Goal: Information Seeking & Learning: Compare options

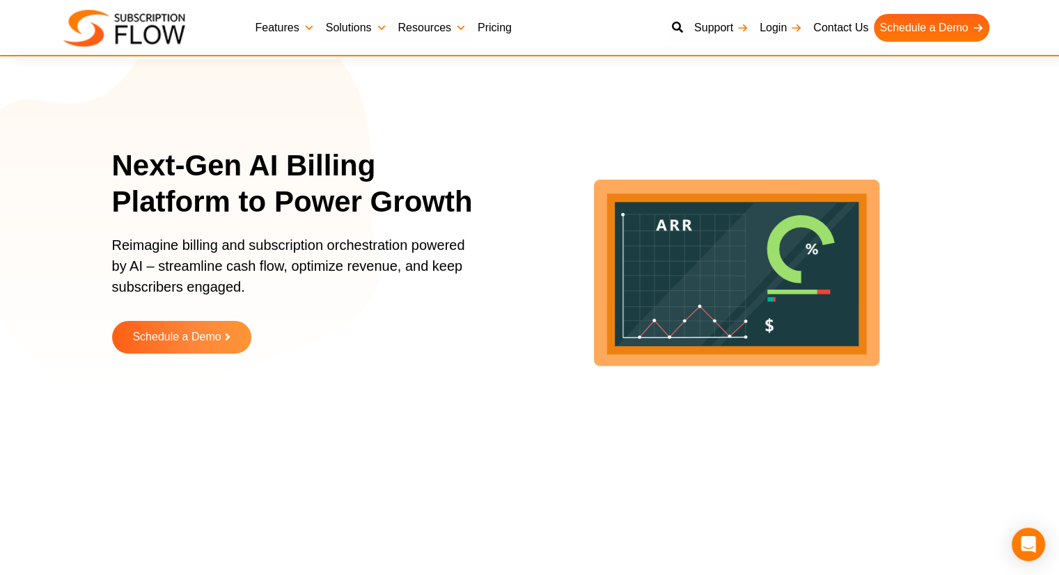
click at [479, 26] on link "Pricing" at bounding box center [494, 28] width 45 height 28
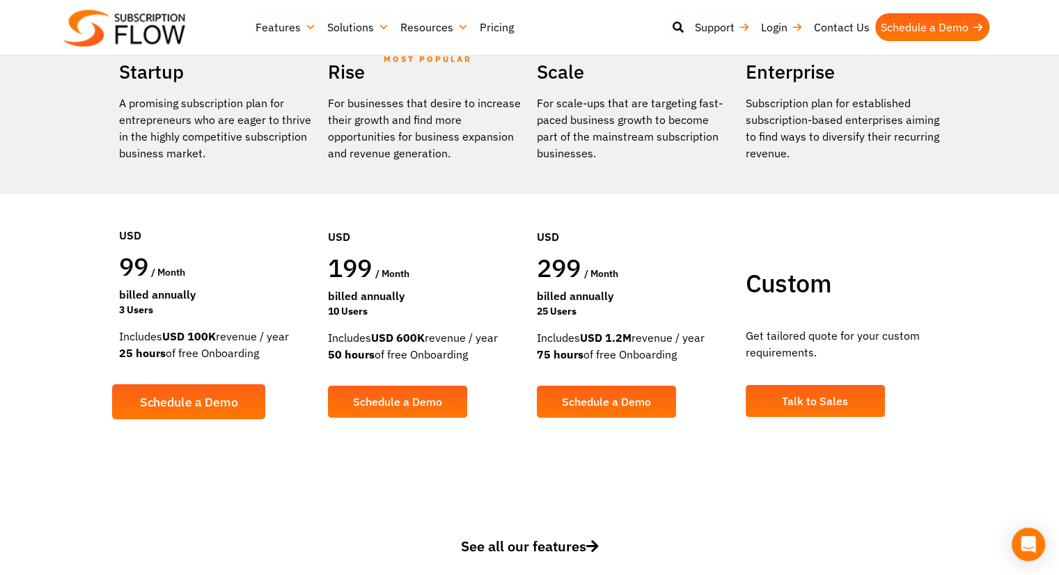
scroll to position [278, 0]
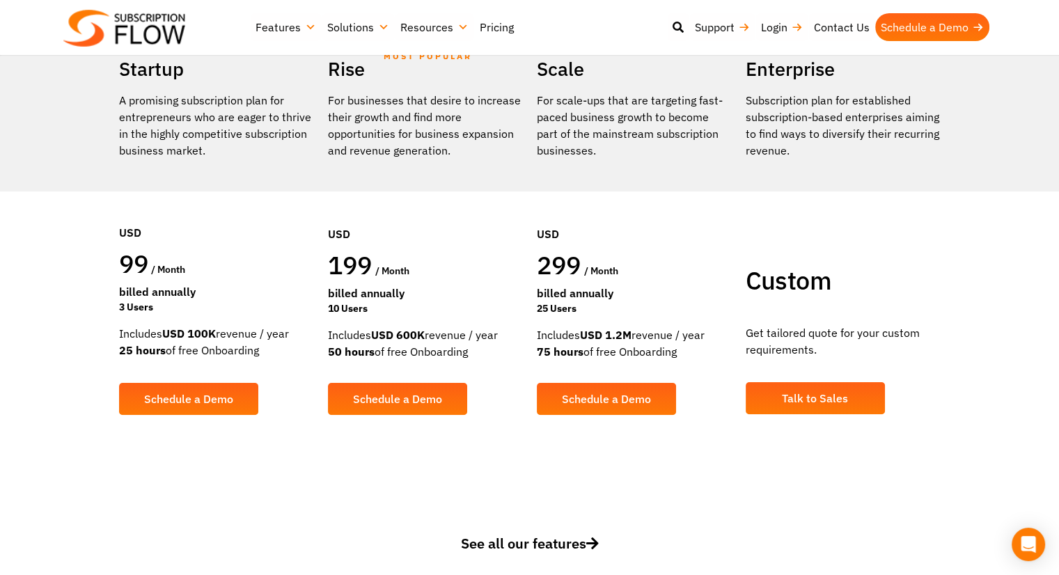
drag, startPoint x: 116, startPoint y: 284, endPoint x: 231, endPoint y: 292, distance: 115.2
click at [231, 292] on div "Startup A promising subscription plan for entrepreneurs who are eager to thrive…" at bounding box center [216, 244] width 209 height 383
drag, startPoint x: 125, startPoint y: 332, endPoint x: 236, endPoint y: 336, distance: 110.7
click at [236, 336] on div "Includes USD 100K revenue / year 25 hours of free Onboarding" at bounding box center [216, 341] width 195 height 33
click at [234, 349] on div "Includes USD 100K revenue / year 25 hours of free Onboarding" at bounding box center [216, 341] width 195 height 33
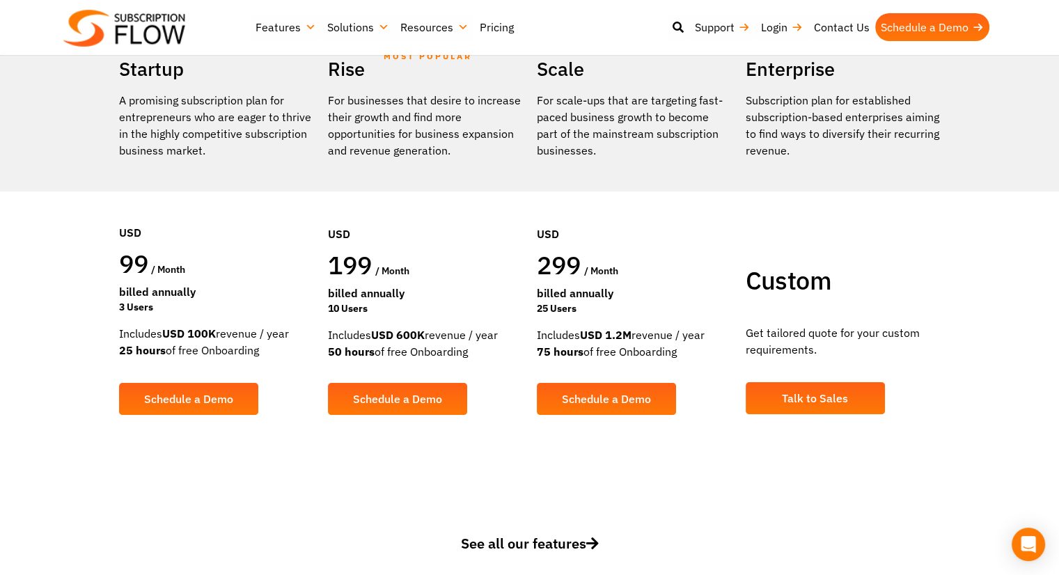
click at [234, 349] on div "Includes USD 100K revenue / year 25 hours of free Onboarding" at bounding box center [216, 341] width 195 height 33
click at [379, 343] on div "Includes USD 600K revenue / year 50 hours of free Onboarding" at bounding box center [425, 343] width 195 height 33
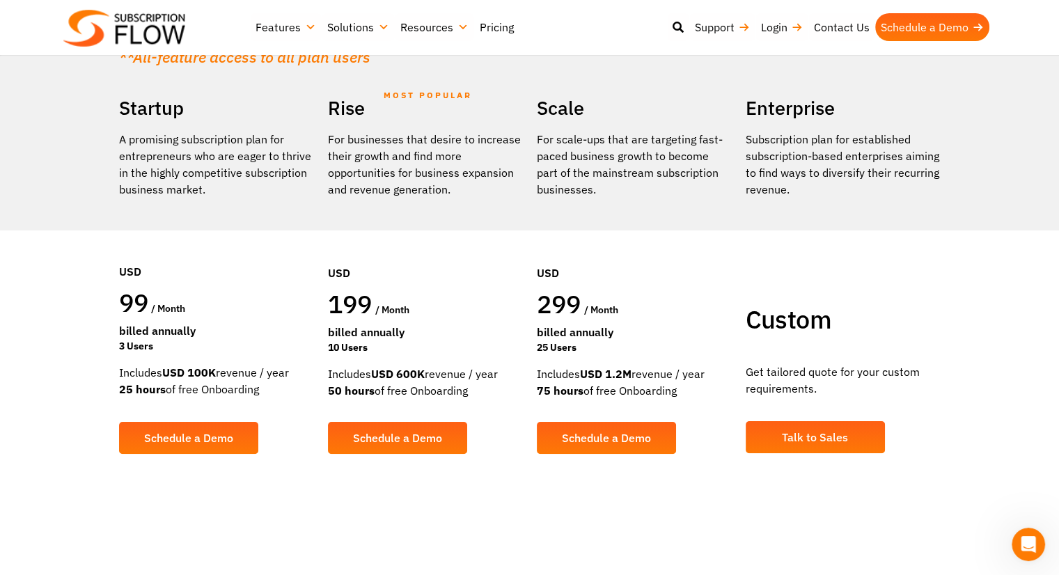
scroll to position [209, 0]
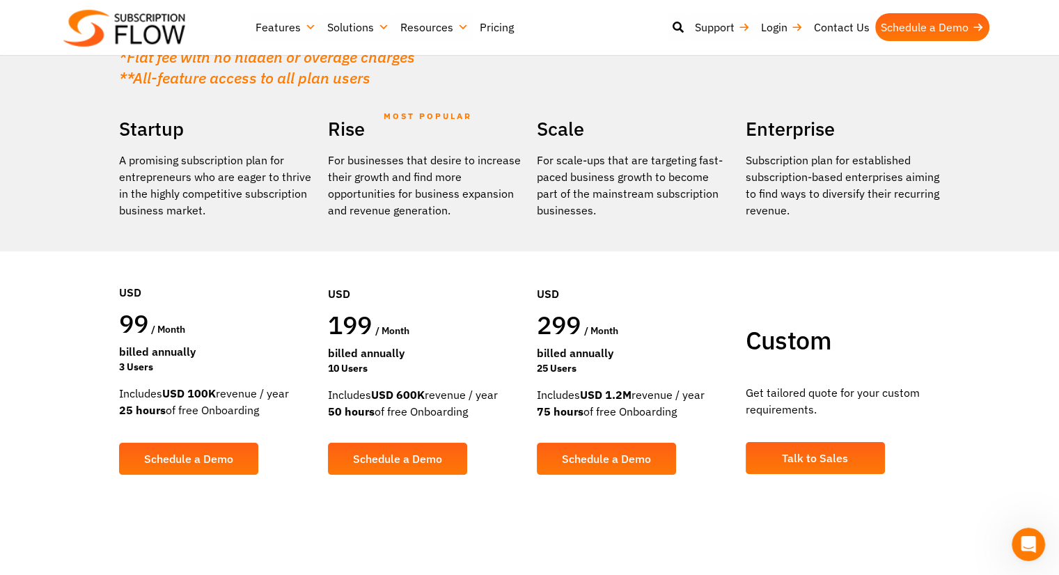
drag, startPoint x: 318, startPoint y: 310, endPoint x: 320, endPoint y: 323, distance: 13.4
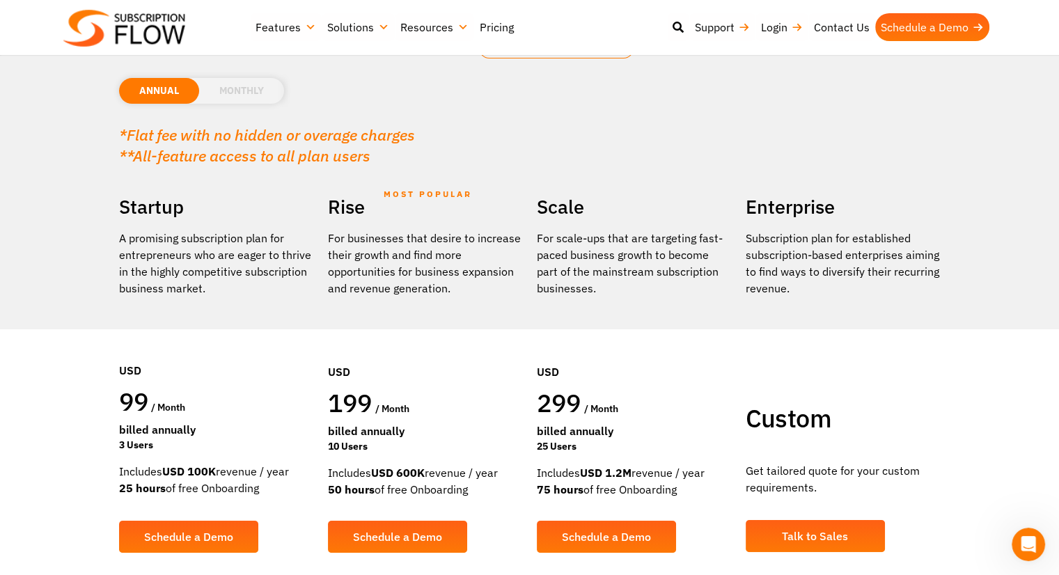
scroll to position [0, 0]
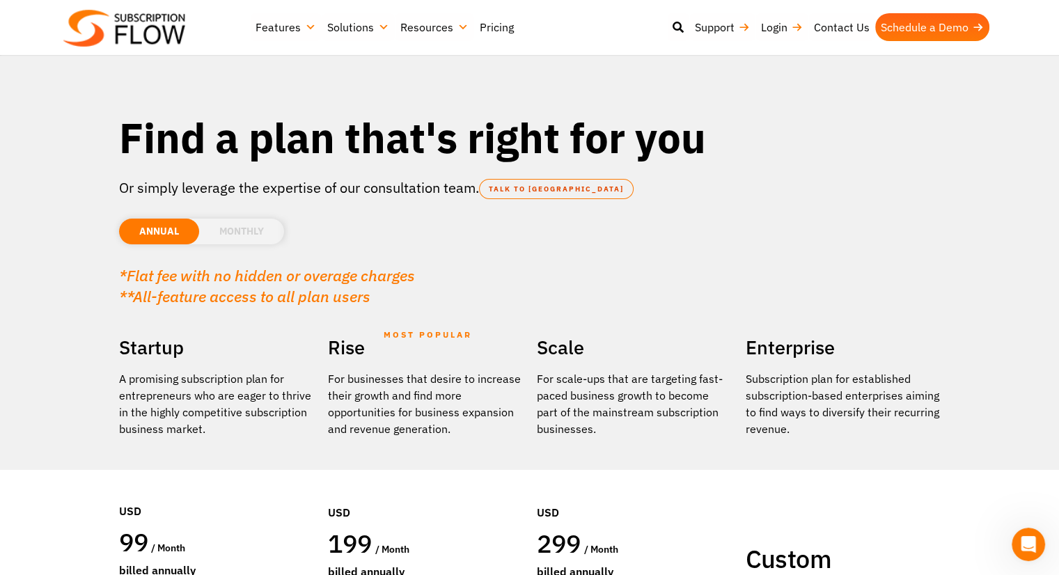
drag, startPoint x: 315, startPoint y: 378, endPoint x: 313, endPoint y: 203, distance: 174.7
click at [249, 226] on li "MONTHLY" at bounding box center [241, 232] width 85 height 26
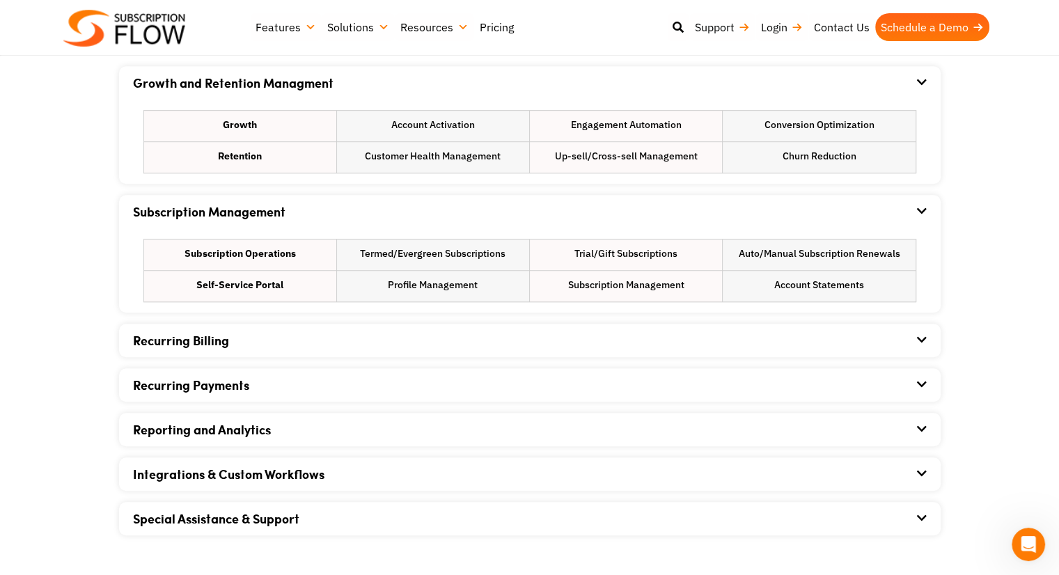
scroll to position [493, 0]
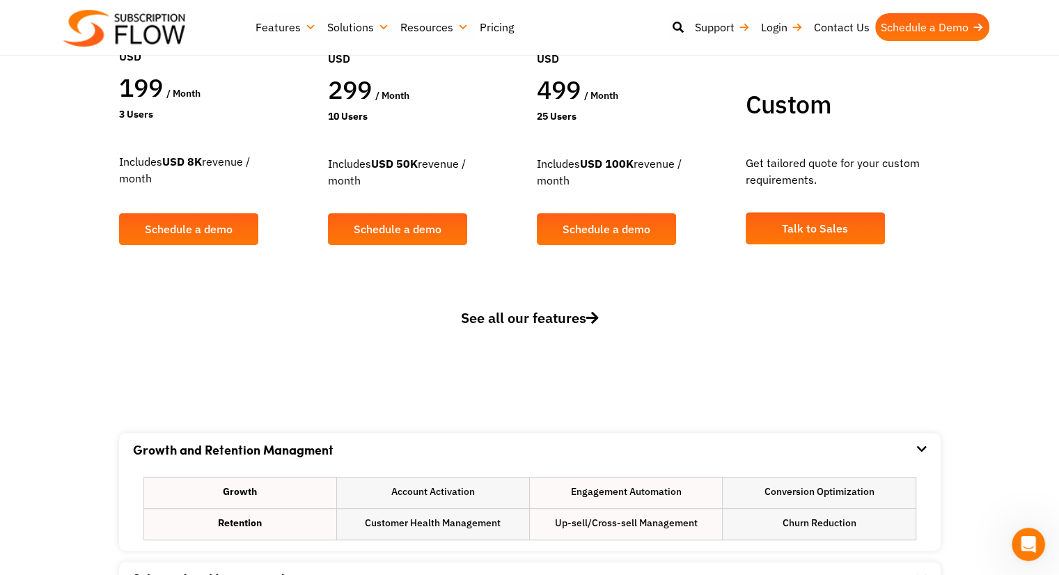
drag, startPoint x: 89, startPoint y: 277, endPoint x: 89, endPoint y: 39, distance: 238.1
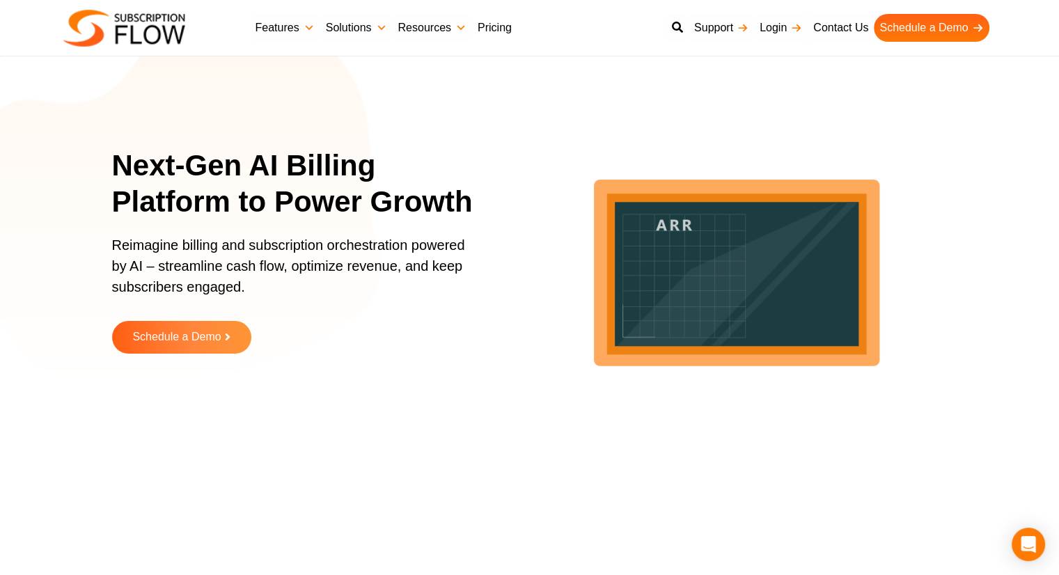
click at [508, 35] on link "Pricing" at bounding box center [494, 28] width 45 height 28
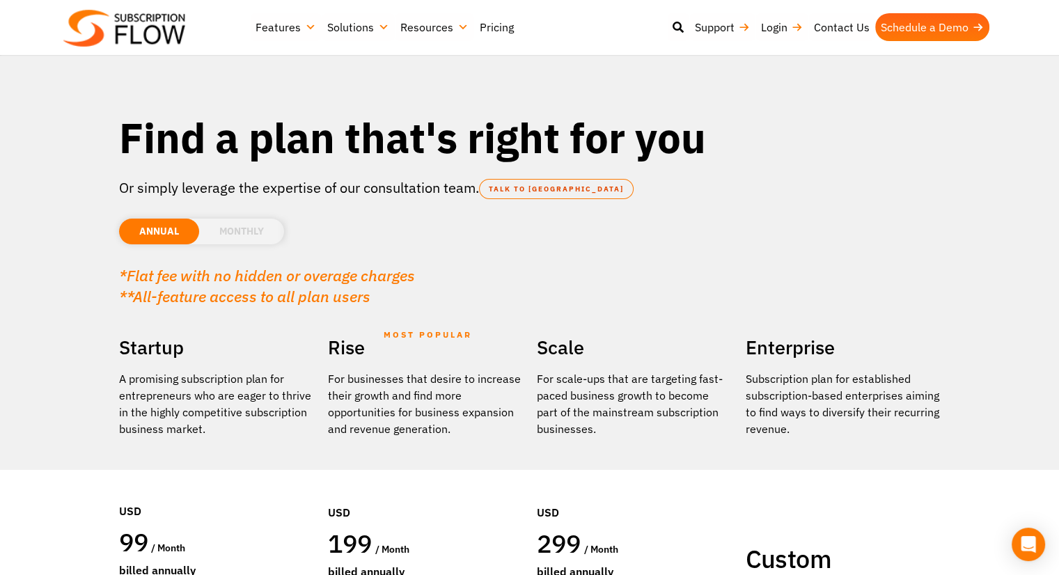
click at [249, 229] on li "MONTHLY" at bounding box center [241, 232] width 85 height 26
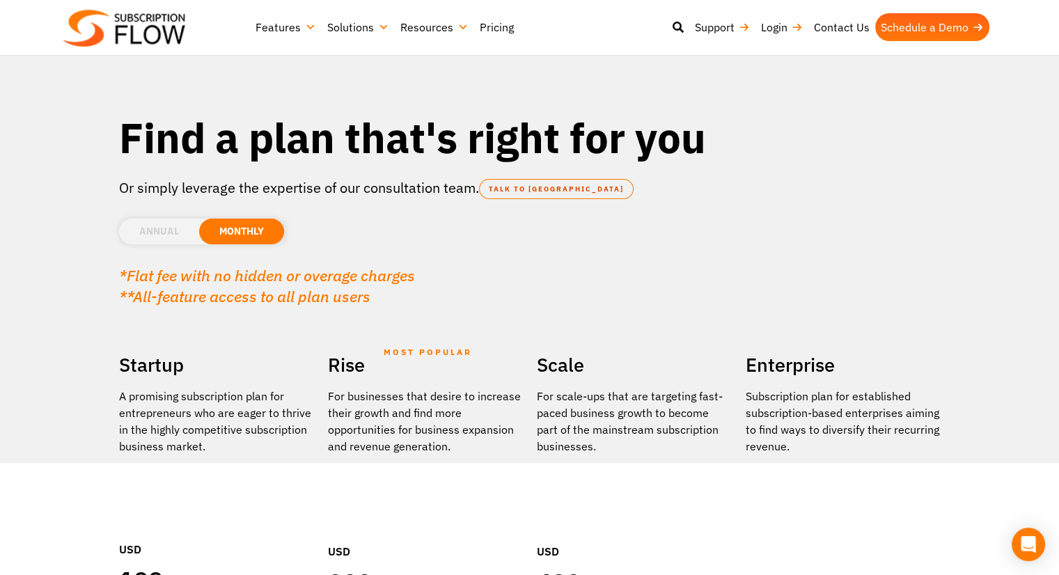
drag, startPoint x: 63, startPoint y: 323, endPoint x: 64, endPoint y: 98, distance: 224.9
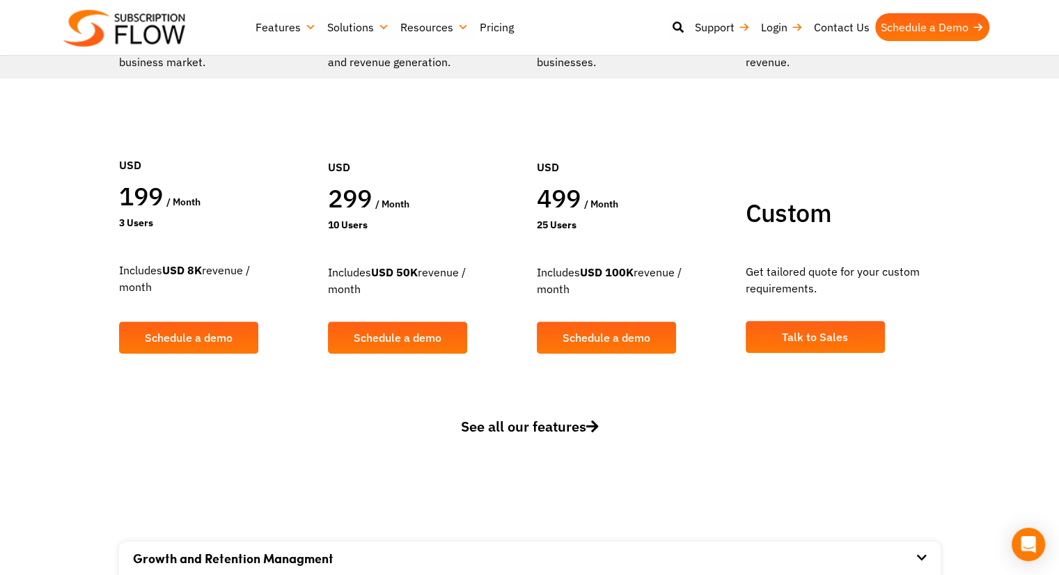
drag, startPoint x: 87, startPoint y: 238, endPoint x: 82, endPoint y: 374, distance: 135.8
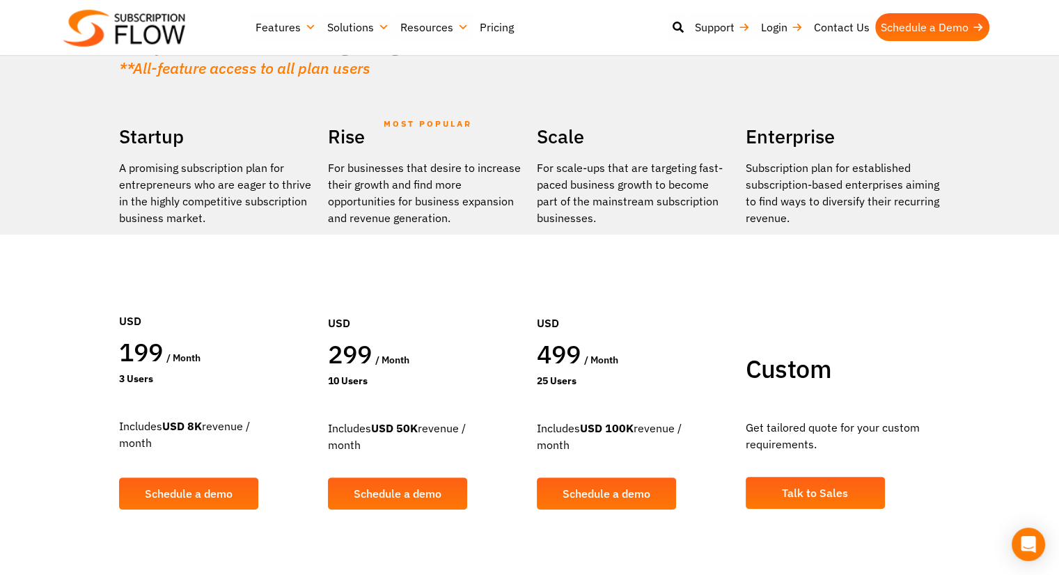
drag, startPoint x: 81, startPoint y: 363, endPoint x: 85, endPoint y: 219, distance: 144.2
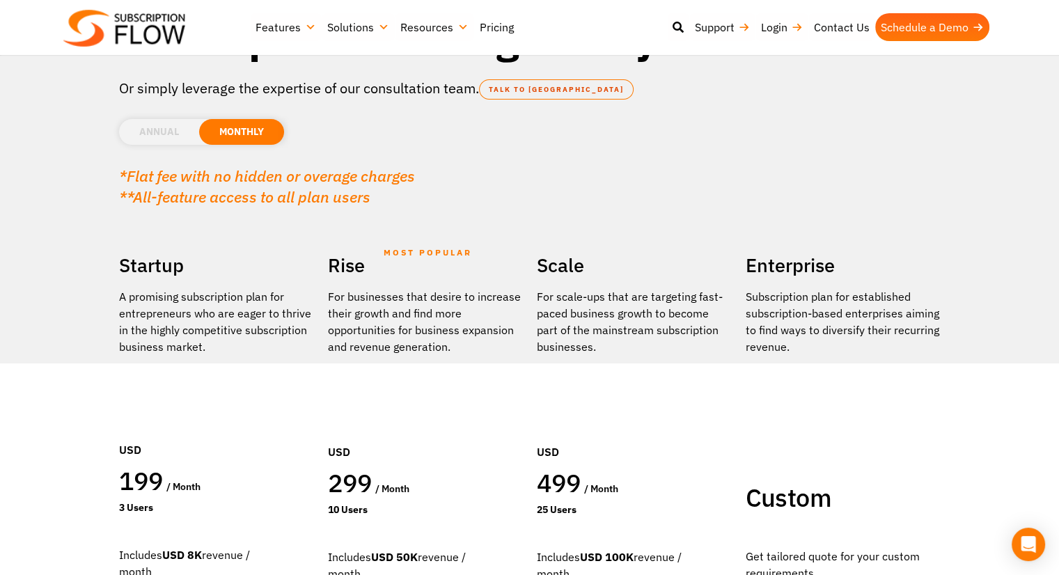
scroll to position [88, 0]
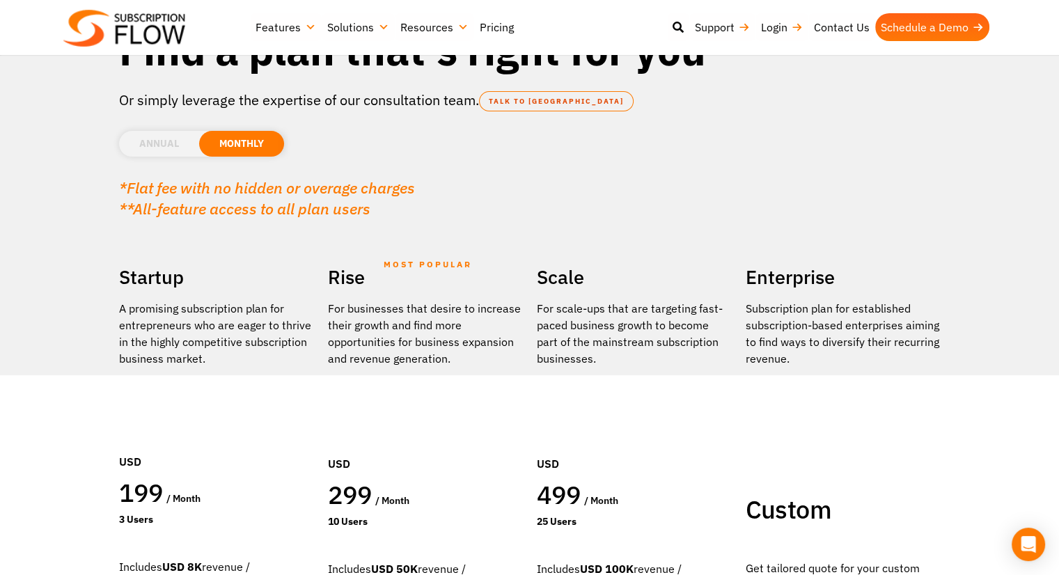
click at [154, 143] on li "ANNUAL" at bounding box center [159, 144] width 80 height 26
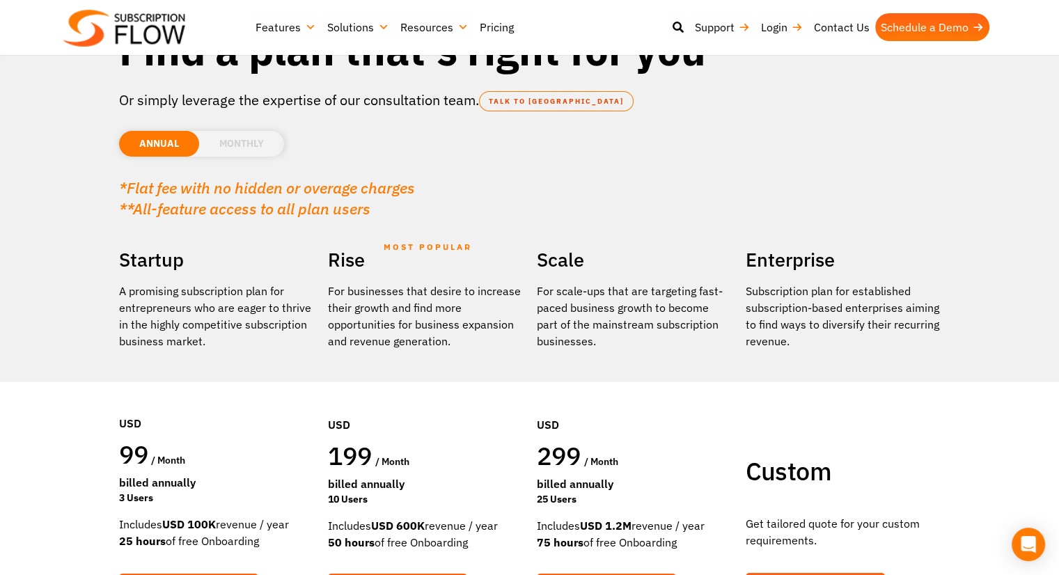
click at [239, 148] on li "MONTHLY" at bounding box center [241, 144] width 85 height 26
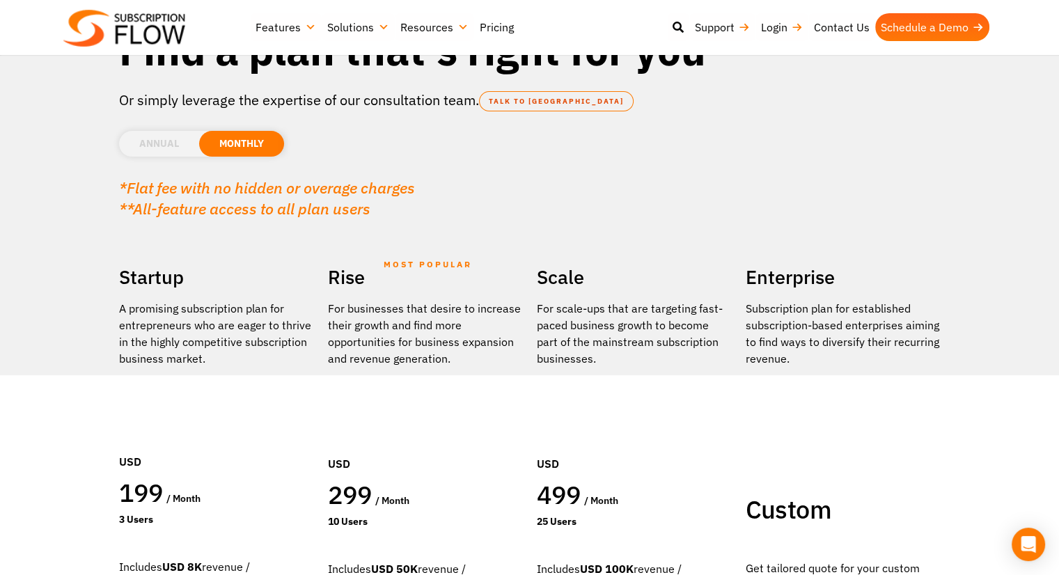
click at [130, 148] on li "ANNUAL" at bounding box center [159, 144] width 80 height 26
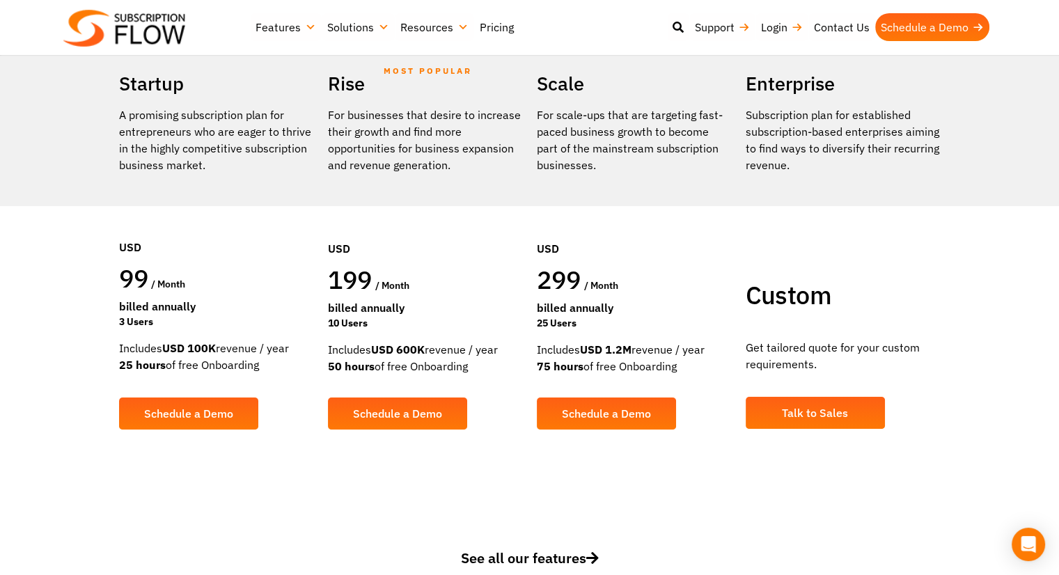
scroll to position [297, 0]
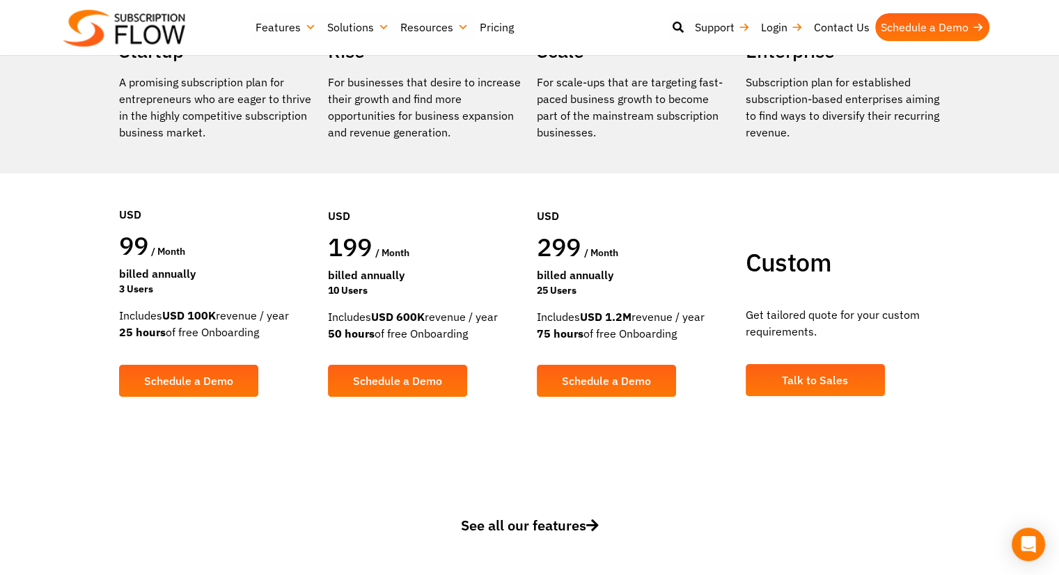
drag, startPoint x: 327, startPoint y: 313, endPoint x: 457, endPoint y: 325, distance: 130.1
click at [457, 325] on div "Includes USD 600K revenue / year 50 hours of free Onboarding" at bounding box center [425, 324] width 195 height 33
click at [451, 338] on div "Includes USD 600K revenue / year 50 hours of free Onboarding" at bounding box center [425, 324] width 195 height 33
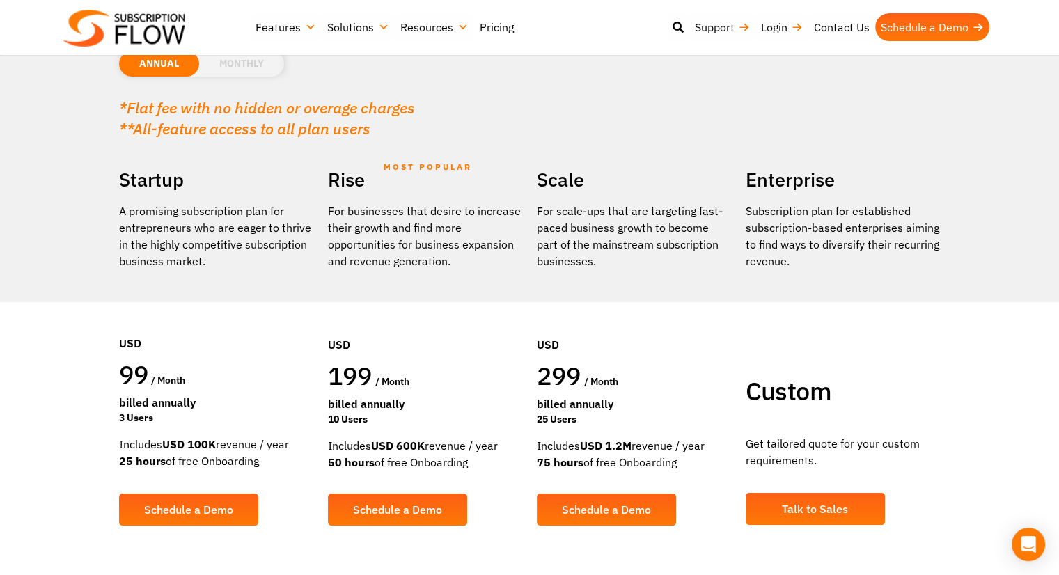
scroll to position [0, 0]
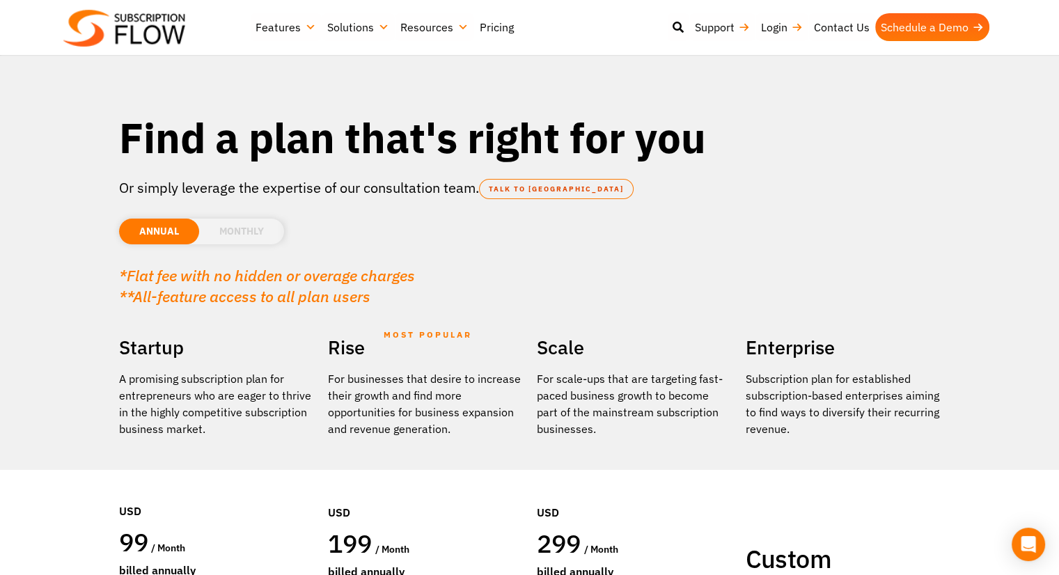
drag, startPoint x: 93, startPoint y: 291, endPoint x: 86, endPoint y: 127, distance: 163.7
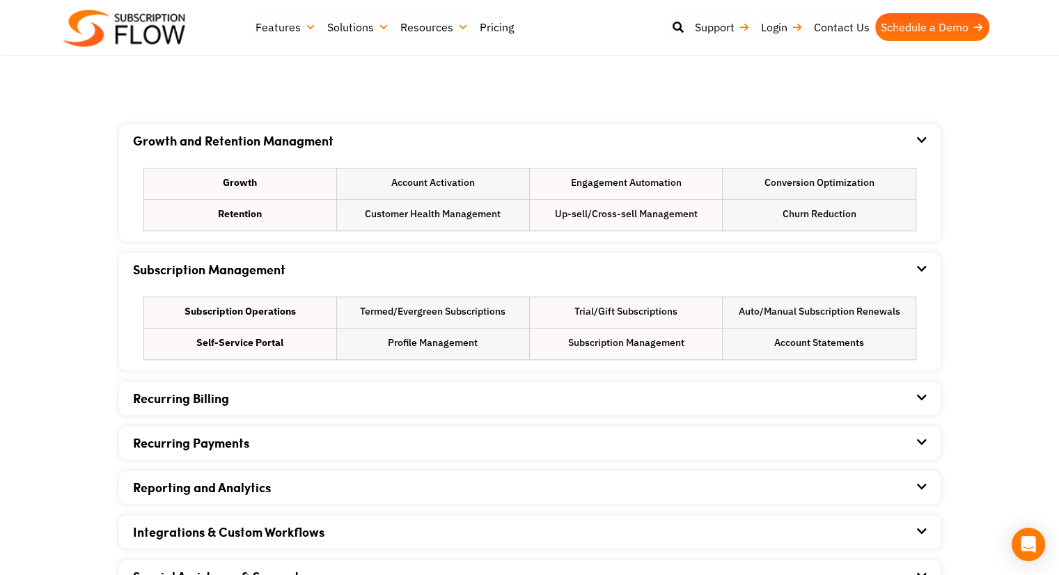
drag, startPoint x: 95, startPoint y: 274, endPoint x: 97, endPoint y: 360, distance: 86.4
